Goal: Task Accomplishment & Management: Complete application form

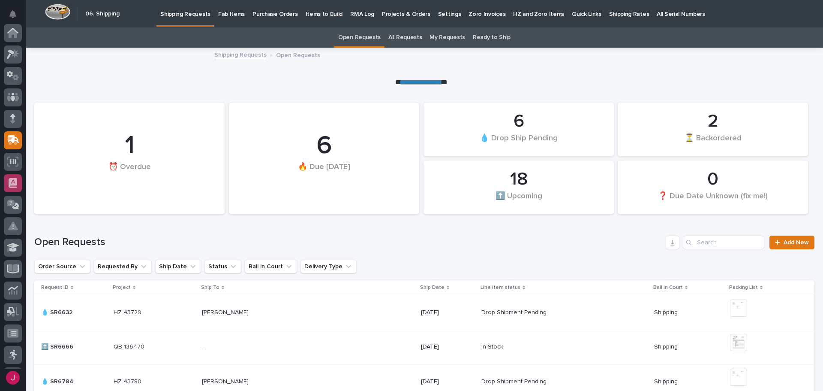
scroll to position [106, 0]
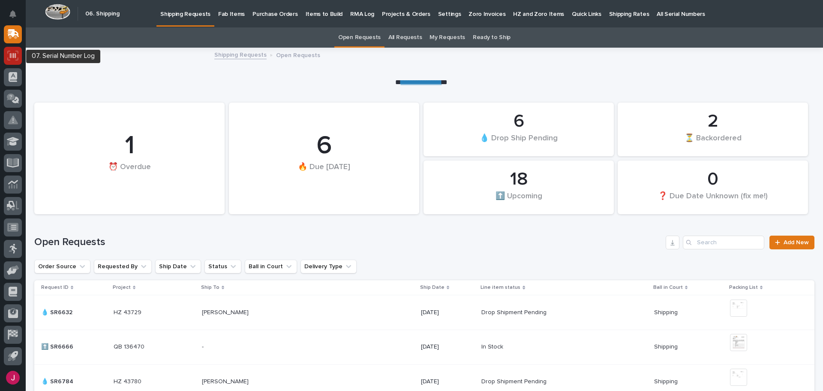
click at [12, 59] on icon at bounding box center [12, 56] width 11 height 10
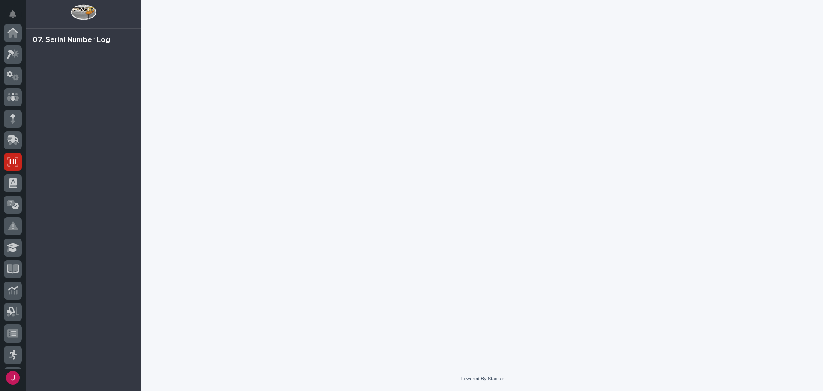
scroll to position [106, 0]
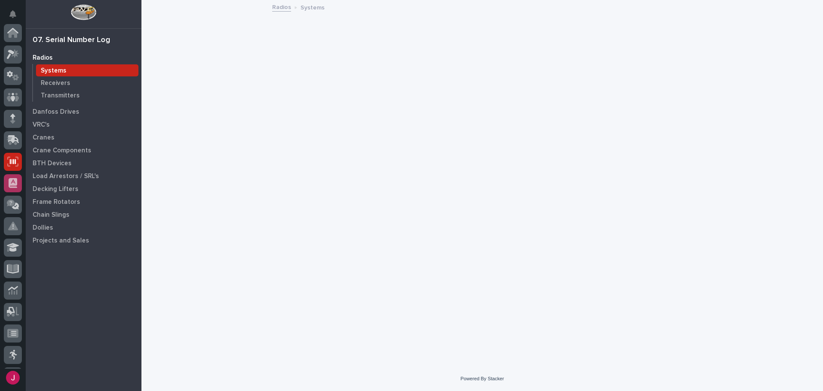
scroll to position [106, 0]
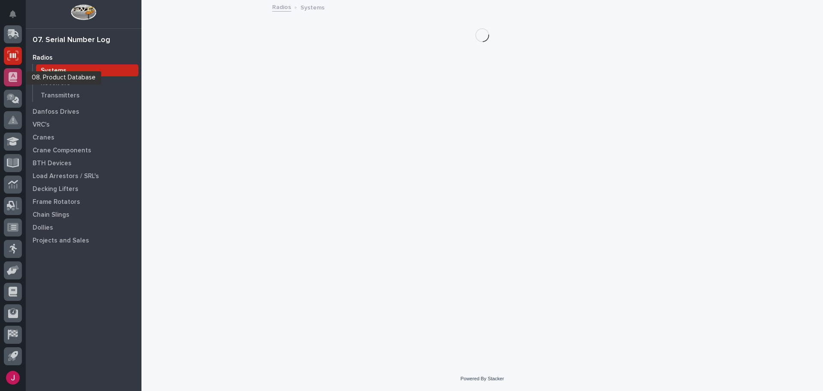
click at [10, 69] on div at bounding box center [13, 77] width 18 height 18
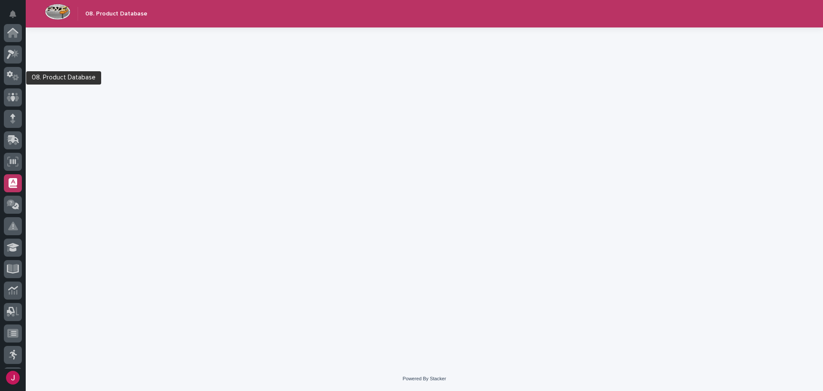
scroll to position [106, 0]
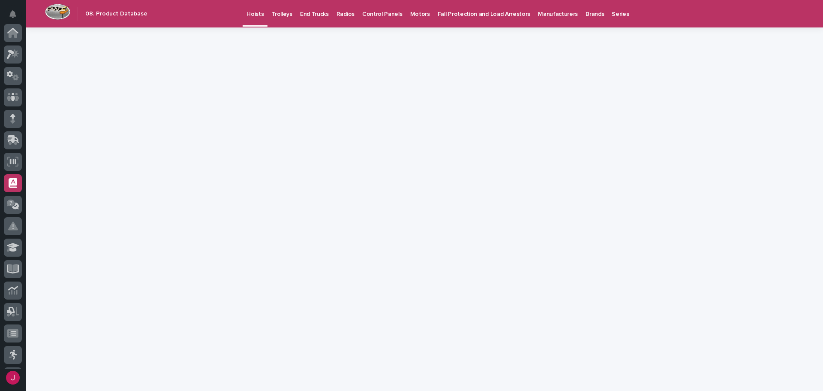
scroll to position [106, 0]
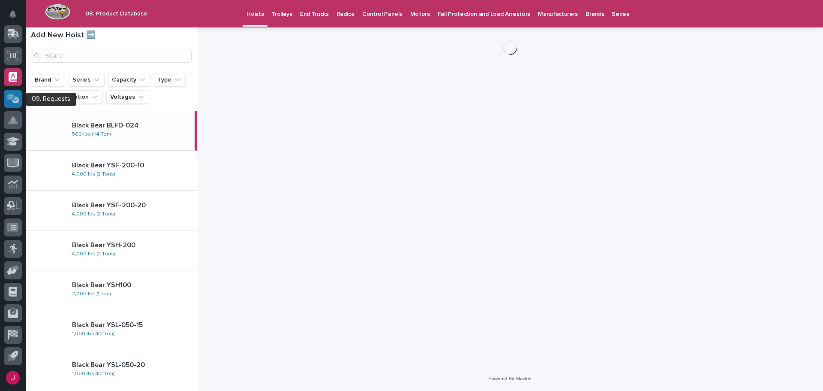
click at [15, 90] on div at bounding box center [13, 99] width 18 height 18
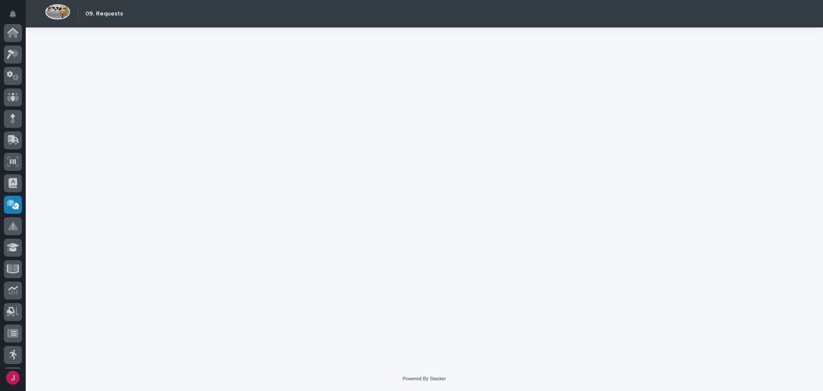
scroll to position [106, 0]
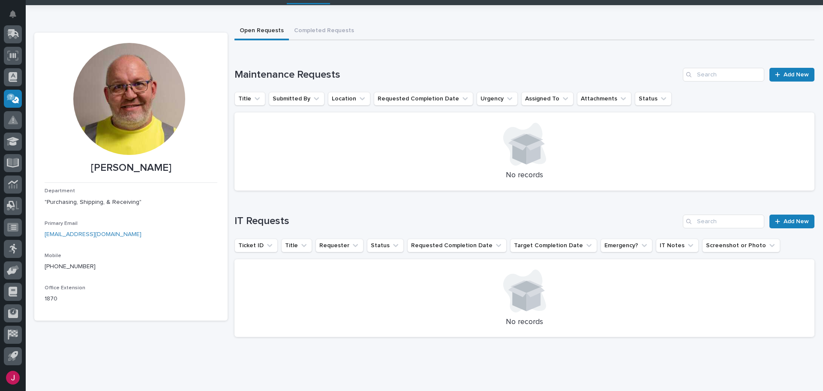
scroll to position [42, 0]
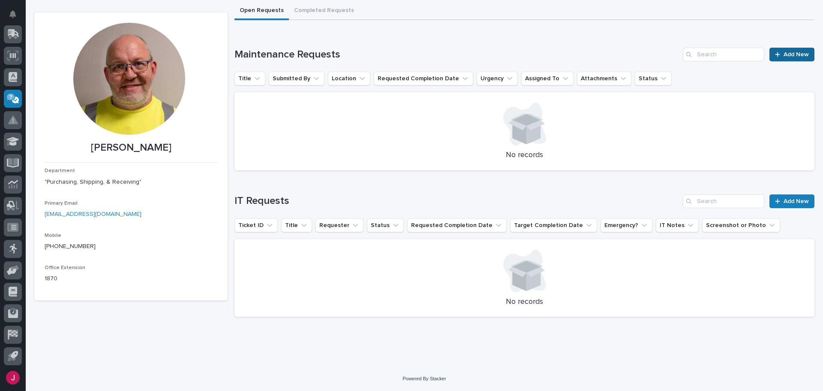
click at [785, 54] on span "Add New" at bounding box center [796, 54] width 25 height 6
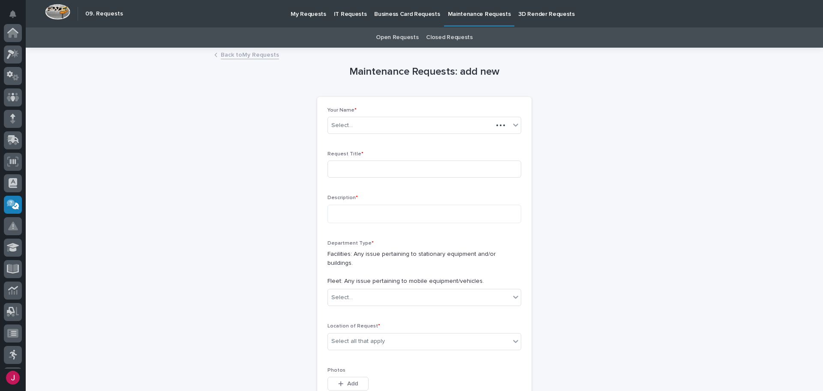
scroll to position [106, 0]
click at [370, 168] on input at bounding box center [425, 168] width 194 height 17
type input "B decking machine"
click at [345, 213] on textarea at bounding box center [425, 214] width 194 height 18
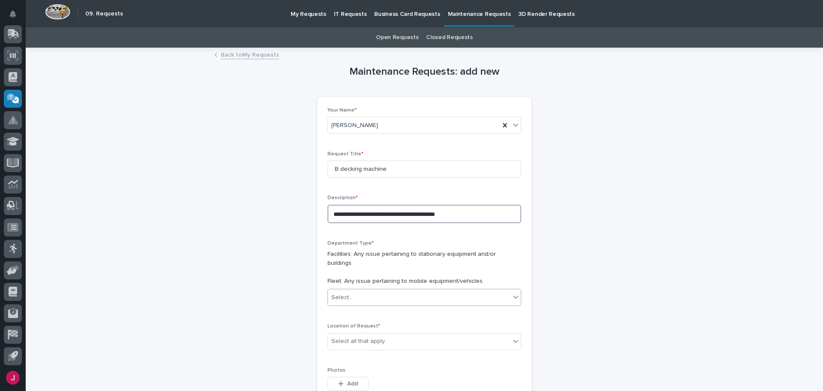
type textarea "**********"
click at [355, 290] on div "Select..." at bounding box center [419, 297] width 182 height 14
click at [343, 306] on span "Facilities" at bounding box center [341, 304] width 27 height 9
click at [343, 337] on div "Select all that apply" at bounding box center [358, 341] width 54 height 9
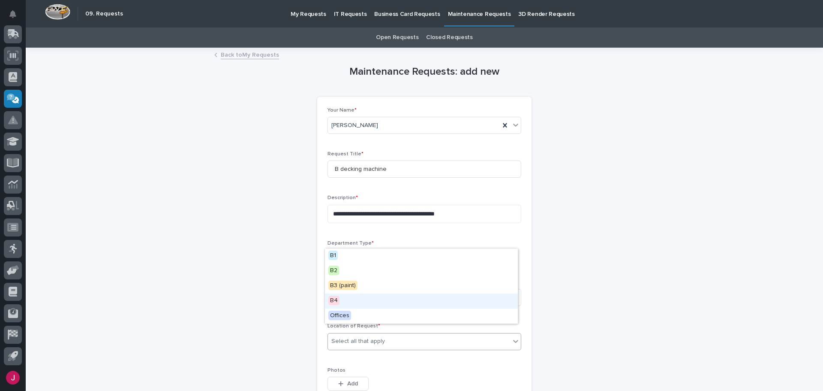
click at [341, 301] on div "B4" at bounding box center [421, 300] width 193 height 15
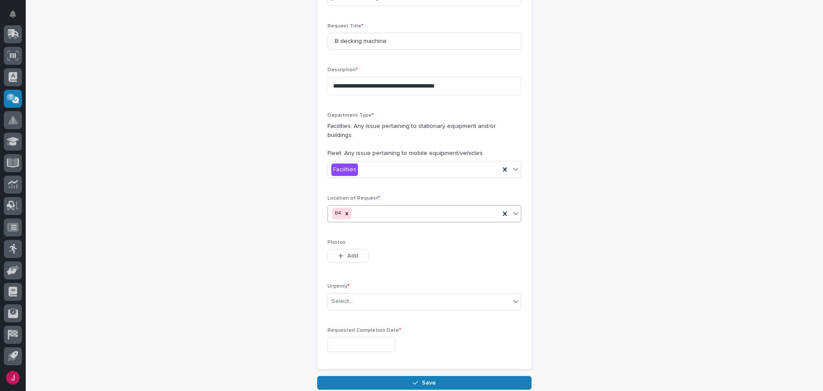
scroll to position [129, 0]
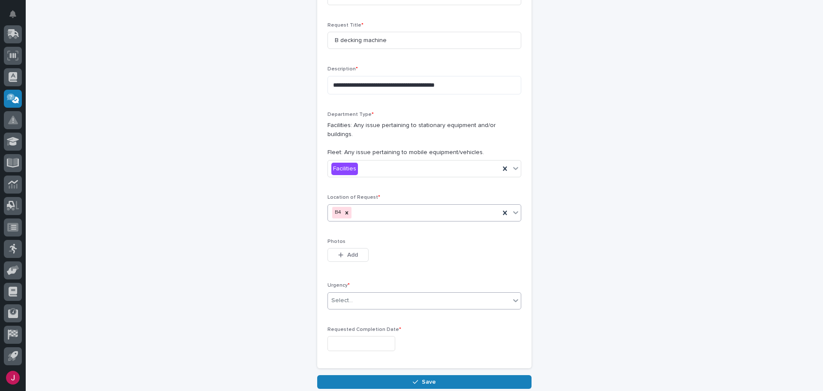
click at [352, 293] on div "Select..." at bounding box center [419, 300] width 182 height 14
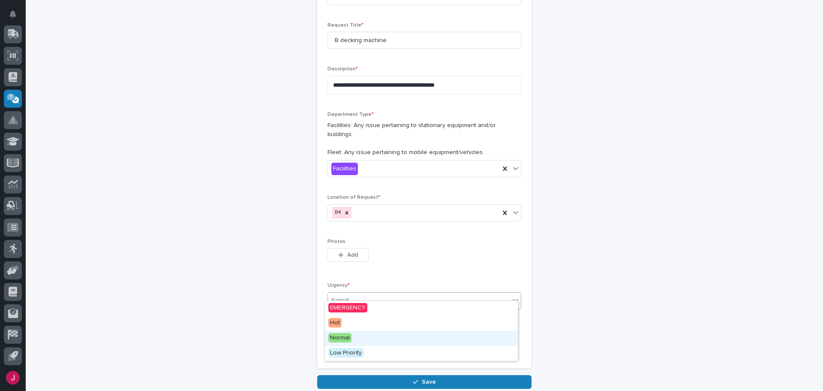
click at [337, 339] on span "Normal" at bounding box center [339, 337] width 23 height 9
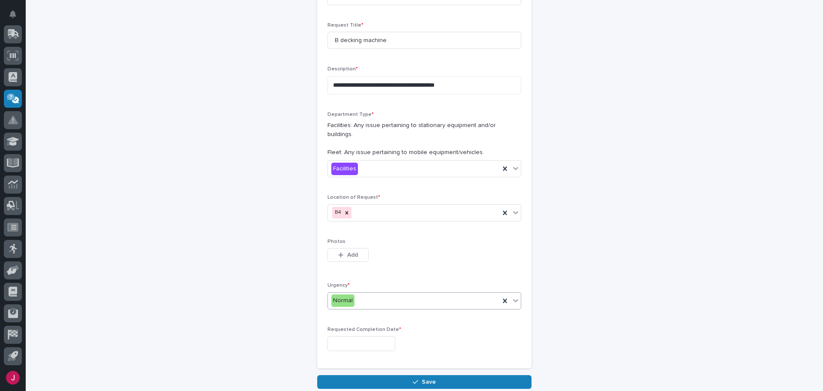
click at [339, 336] on input "text" at bounding box center [362, 343] width 68 height 15
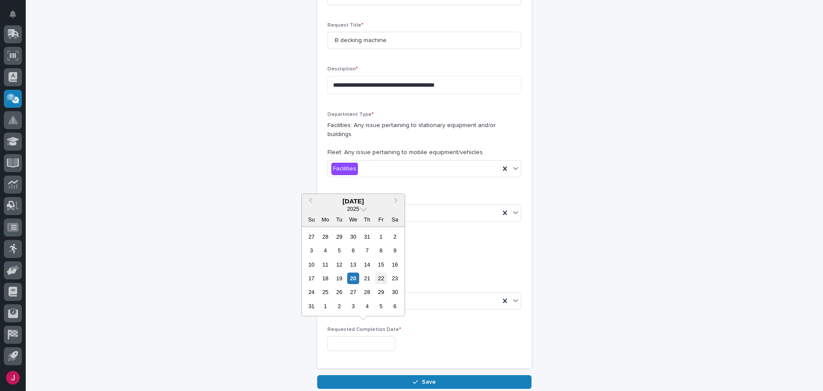
click at [378, 279] on div "22" at bounding box center [381, 278] width 12 height 12
type input "**********"
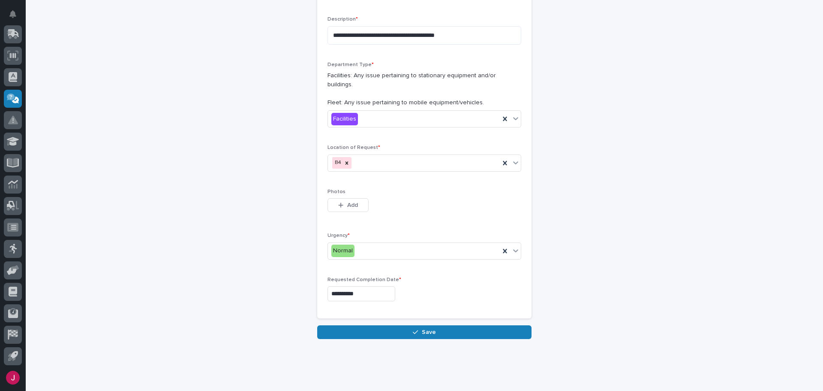
scroll to position [185, 0]
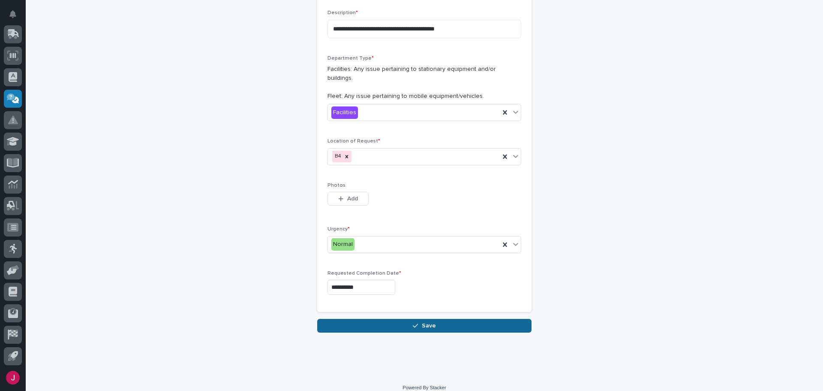
click at [414, 323] on icon "button" at bounding box center [415, 325] width 5 height 4
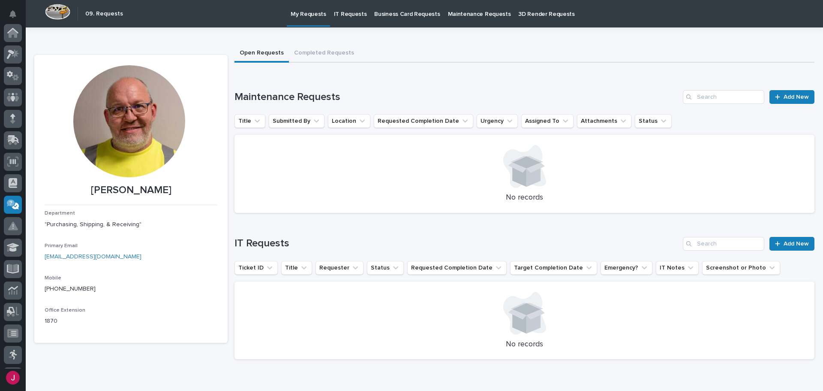
scroll to position [106, 0]
